Goal: Find contact information: Find contact information

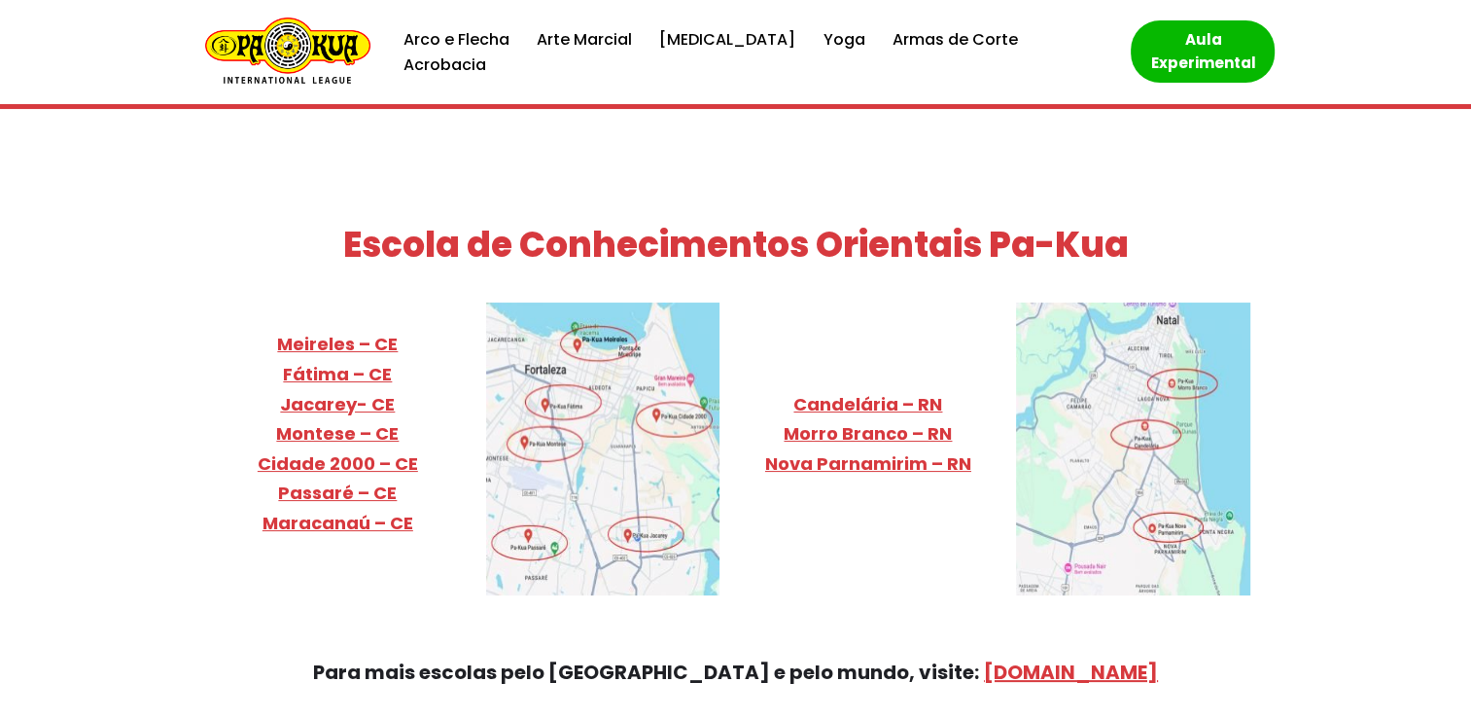
scroll to position [7556, 0]
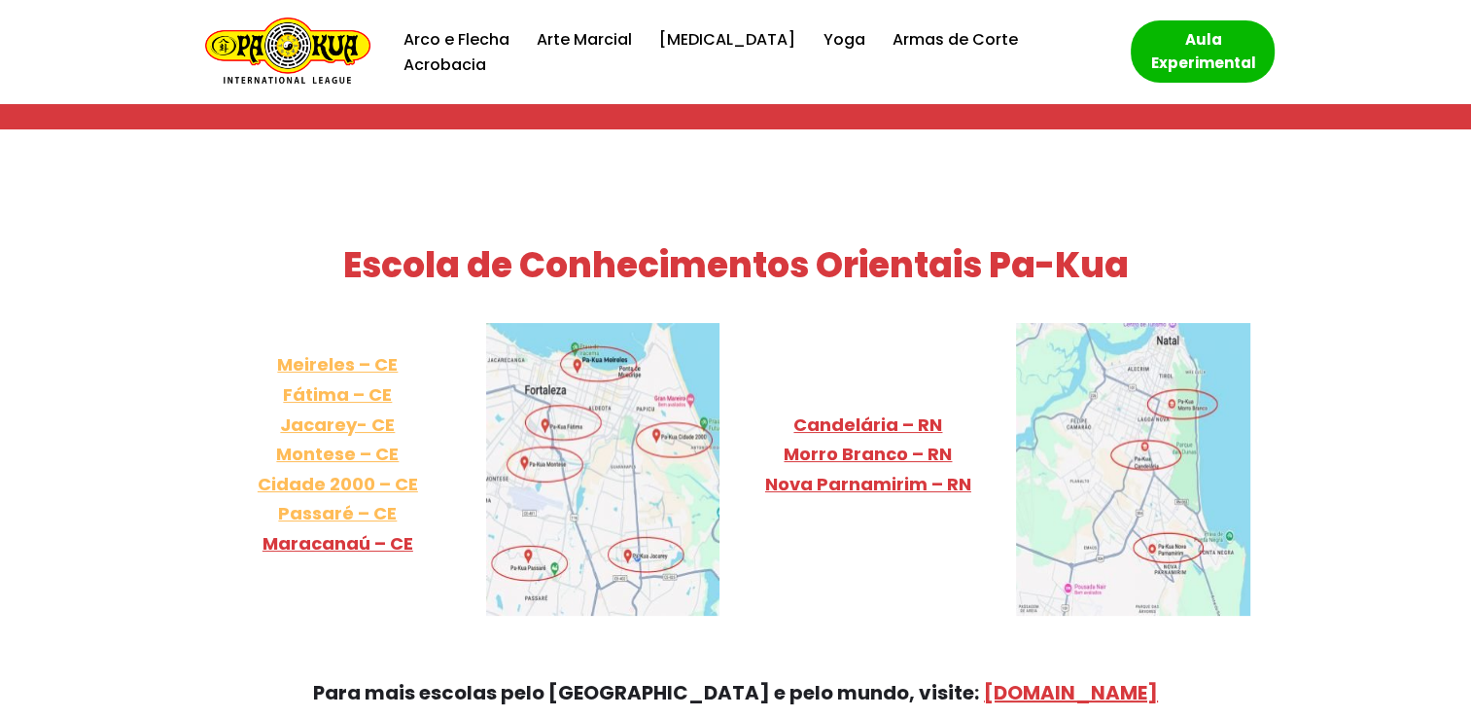
click at [327, 352] on link "Meireles – CE Fátima – CE Jacarey- CE Montese – CE Cidade 2000 – [GEOGRAPHIC_DA…" at bounding box center [338, 438] width 160 height 173
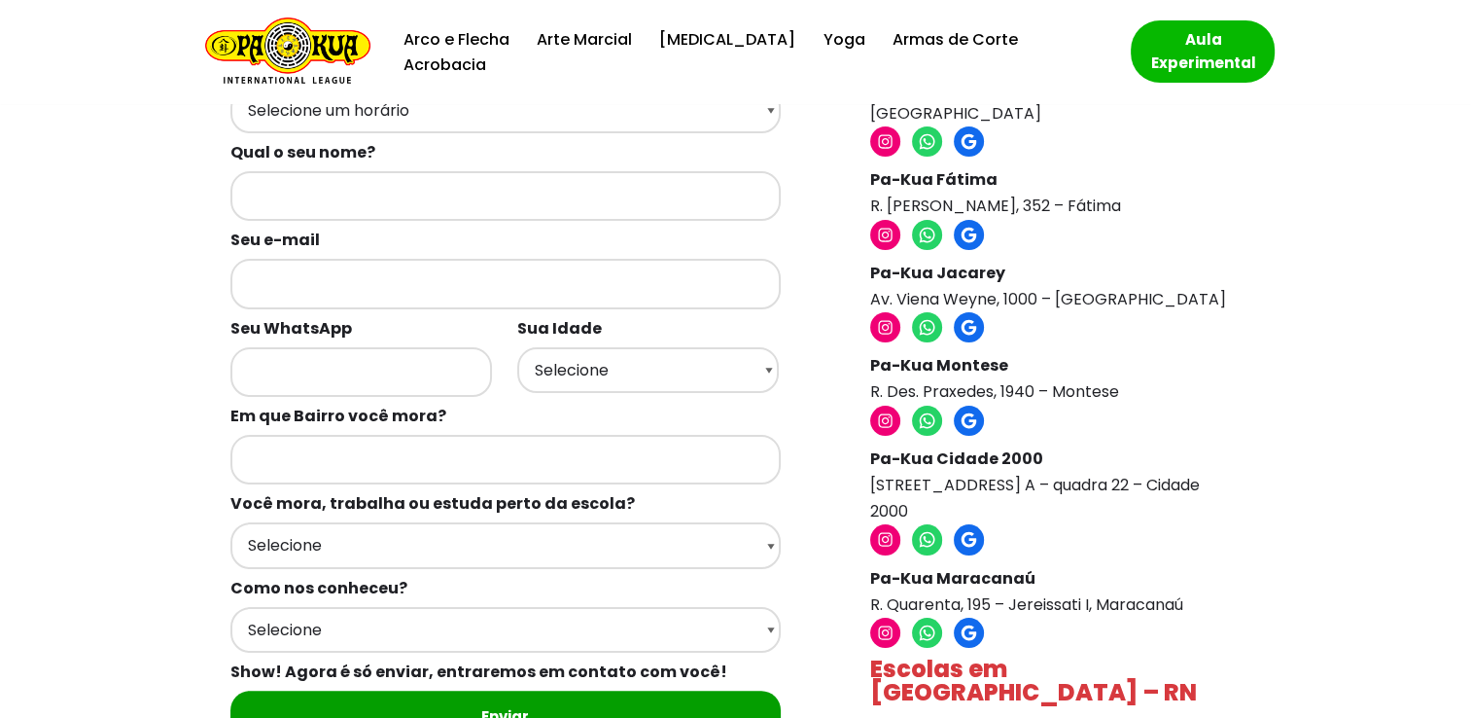
scroll to position [249, 0]
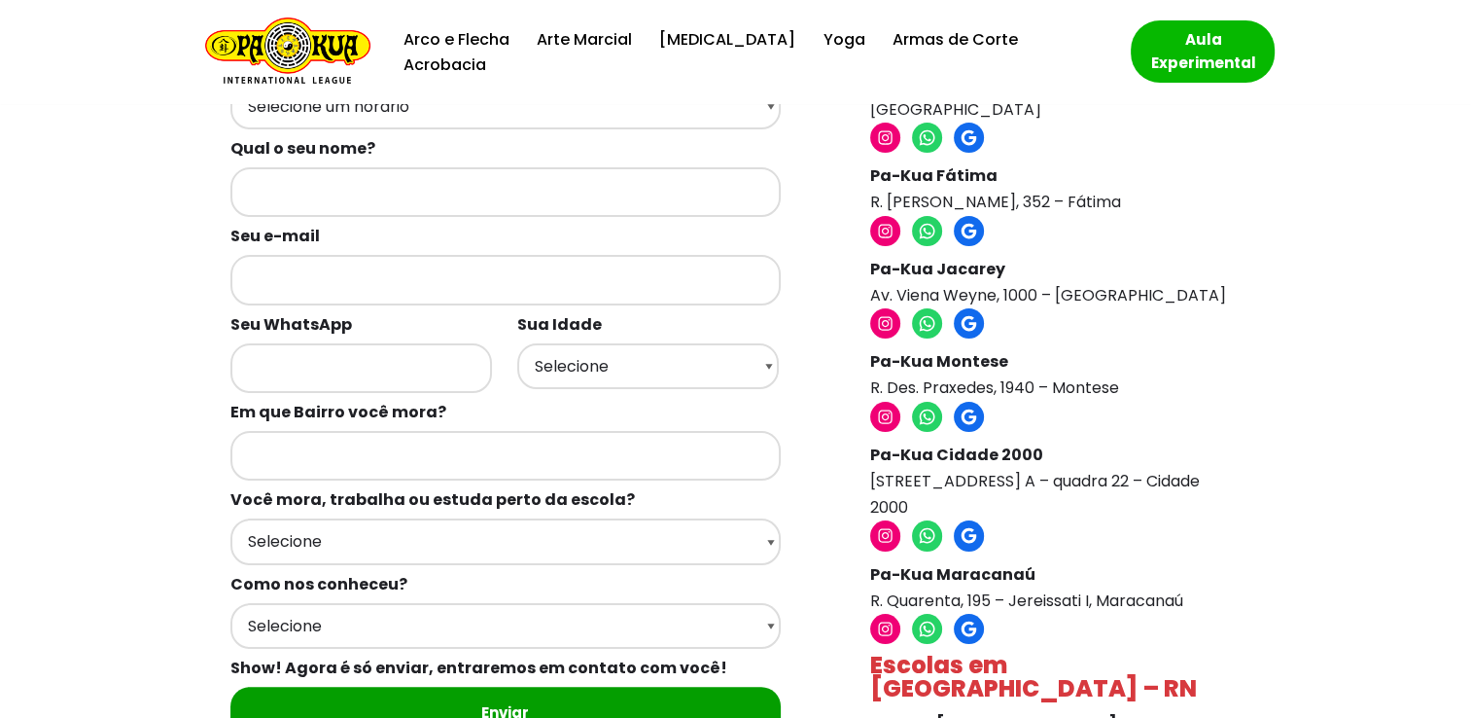
drag, startPoint x: 868, startPoint y: 434, endPoint x: 1176, endPoint y: 460, distance: 308.4
click at [1176, 460] on div "Escolas em [GEOGRAPHIC_DATA] – CE Pa-Kua Meireles R. [PERSON_NAME], 568 – Meire…" at bounding box center [1051, 460] width 400 height 1170
copy p "[STREET_ADDRESS] A – quadra 22 – Cidade 2000"
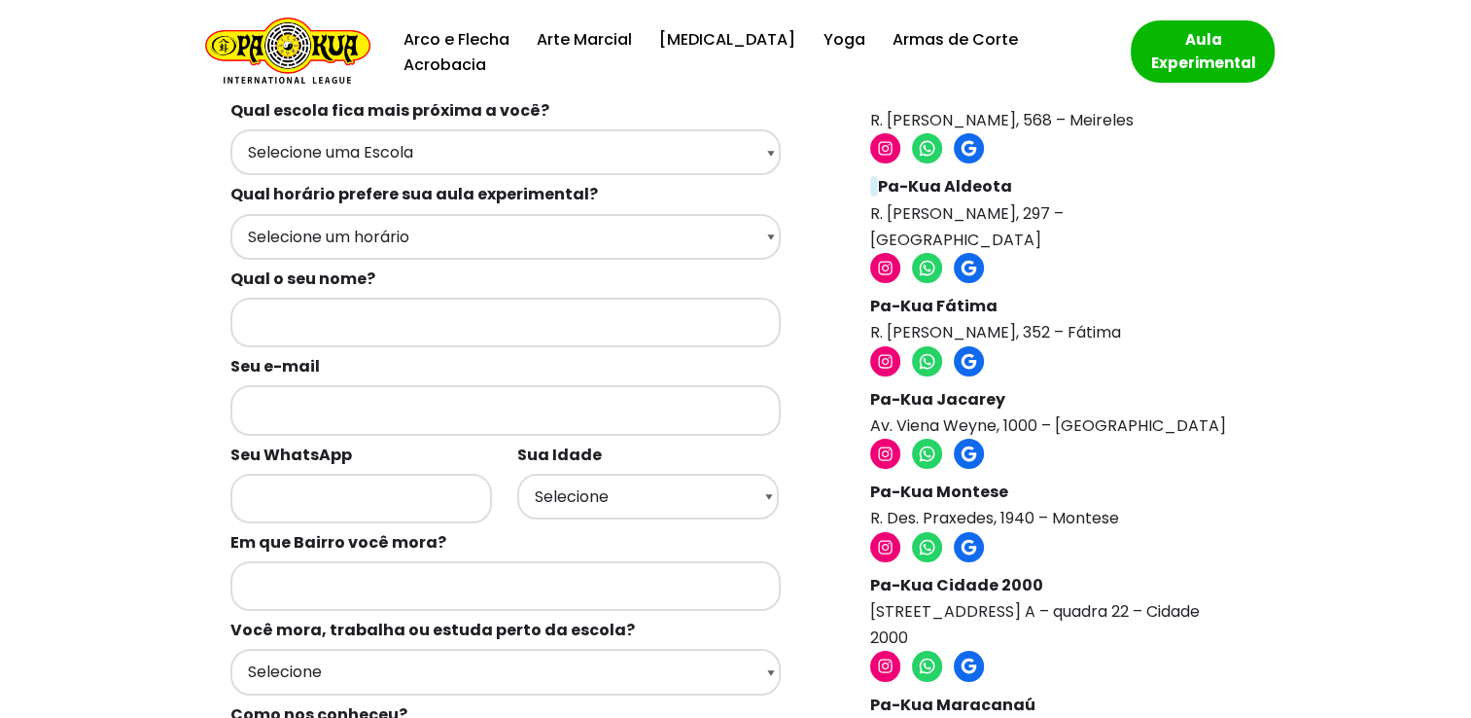
scroll to position [105, 0]
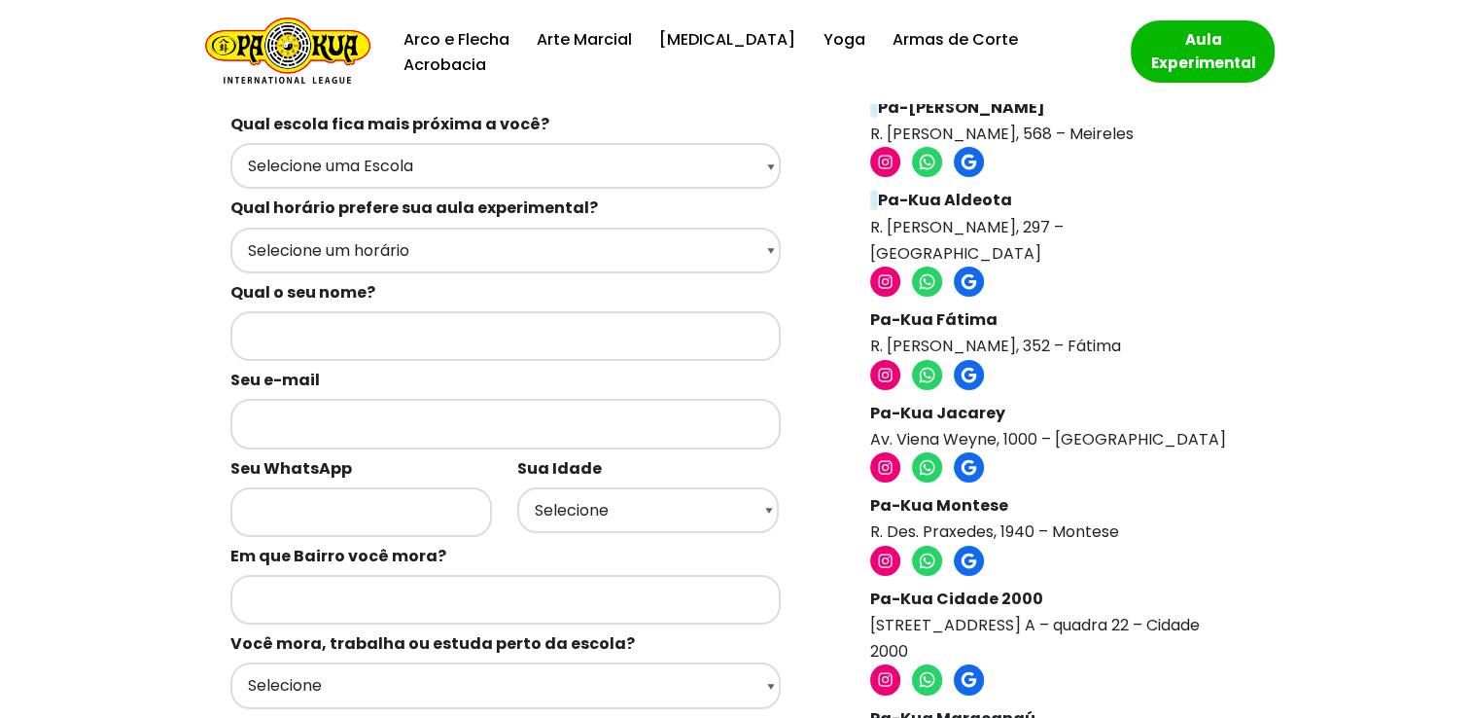
click at [967, 400] on p "Pa-Kua Jacarey Av. Viena Weyne, 1000 – [GEOGRAPHIC_DATA]" at bounding box center [1050, 426] width 361 height 53
click at [967, 400] on p "Pa-Kua Jacarey Av. Viena Weyne, 1000 – Cambeba" at bounding box center [1050, 426] width 361 height 53
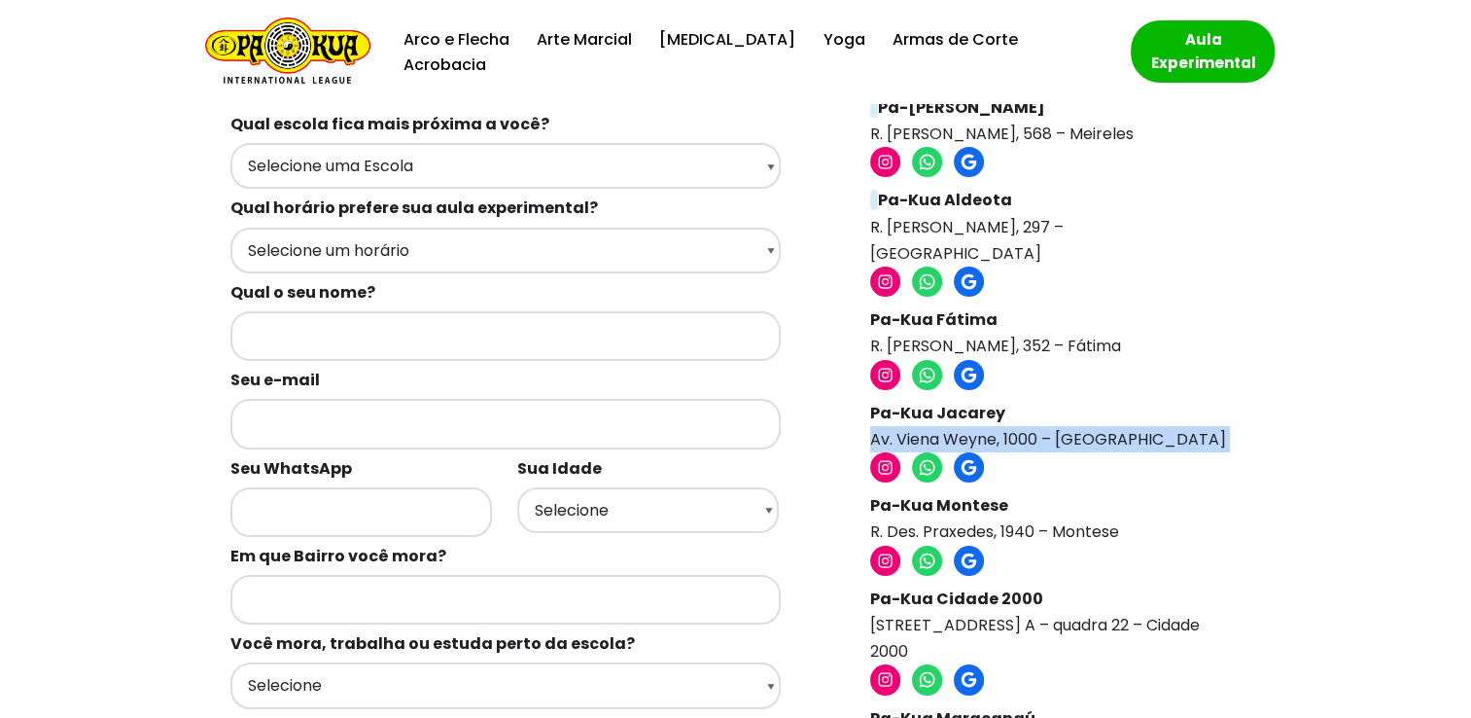
click at [967, 400] on p "Pa-Kua Jacarey Av. Viena Weyne, 1000 – Cambeba" at bounding box center [1050, 426] width 361 height 53
copy div "Av. Viena Weyne, 1000 – Cambeba"
click at [880, 457] on icon at bounding box center [885, 467] width 20 height 20
